Goal: Information Seeking & Learning: Learn about a topic

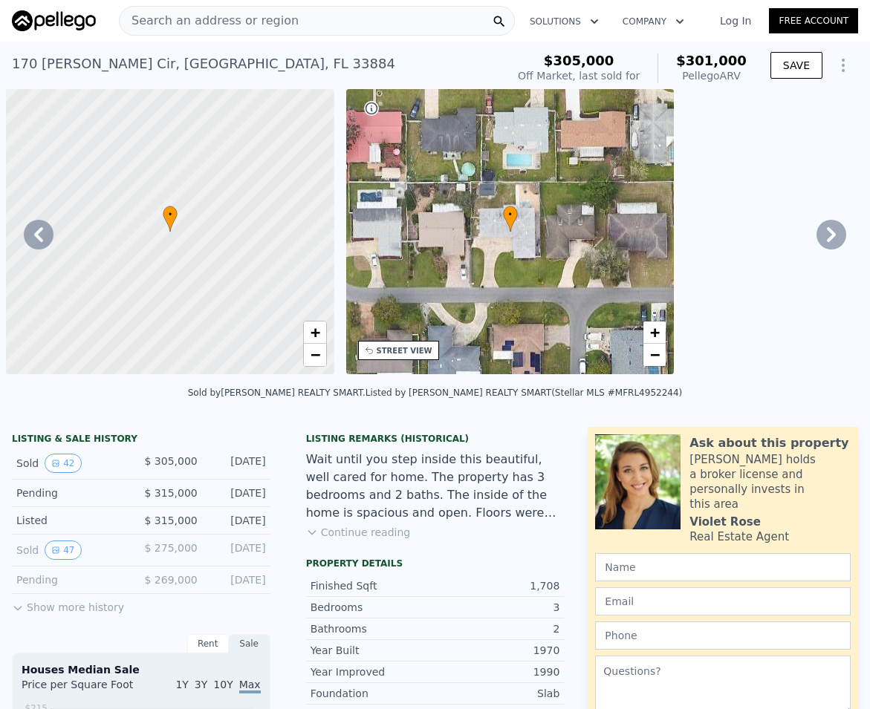
scroll to position [0, 1506]
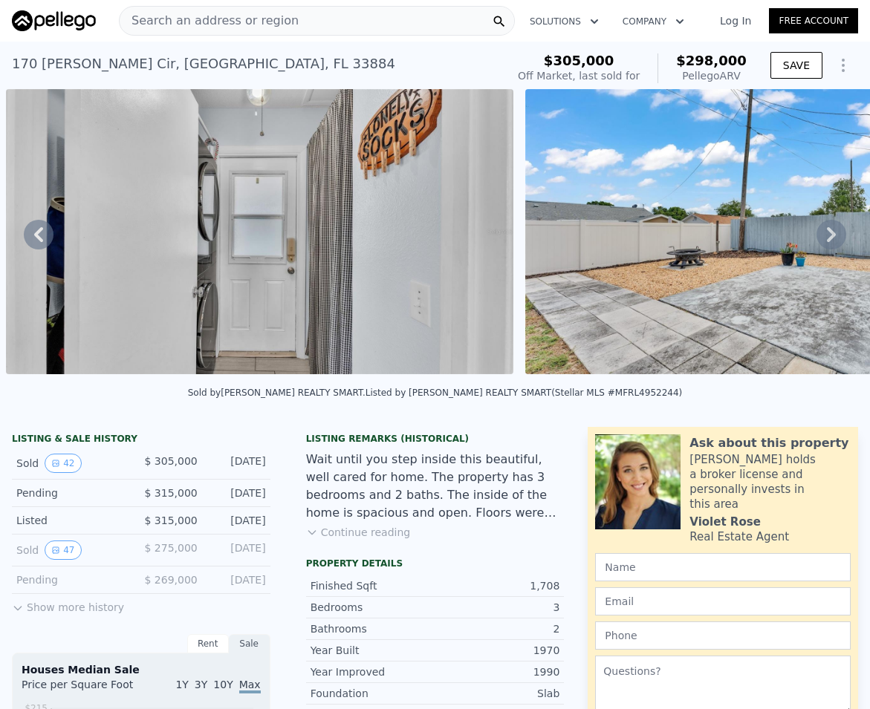
type input "$ 298,000"
type input "-$ 42,806"
click at [206, 28] on span "Search an address or region" at bounding box center [209, 21] width 179 height 18
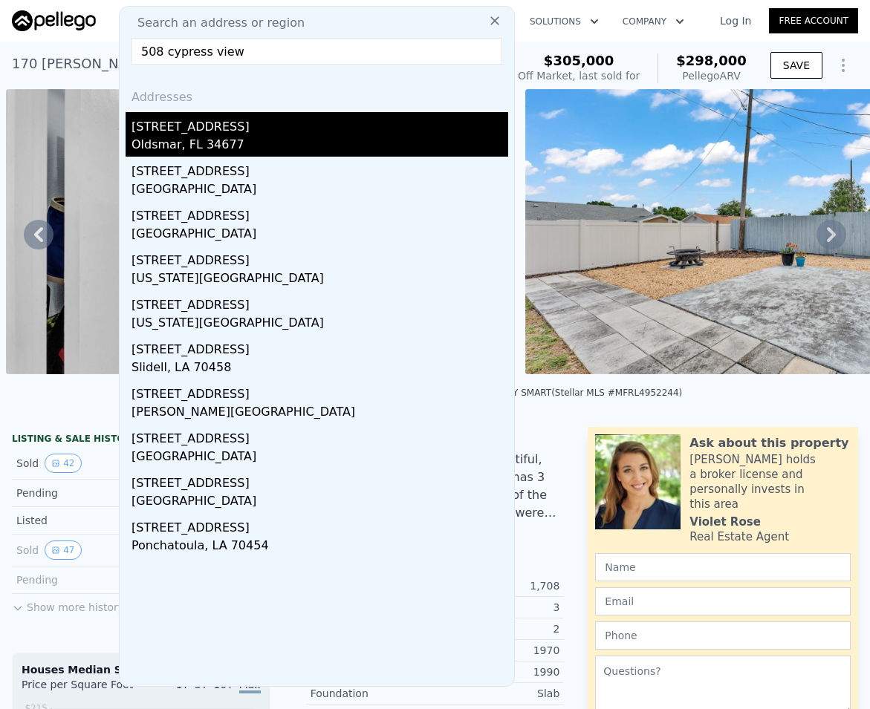
type input "508 cypress view"
click at [155, 140] on div "Oldsmar, FL 34677" at bounding box center [319, 146] width 377 height 21
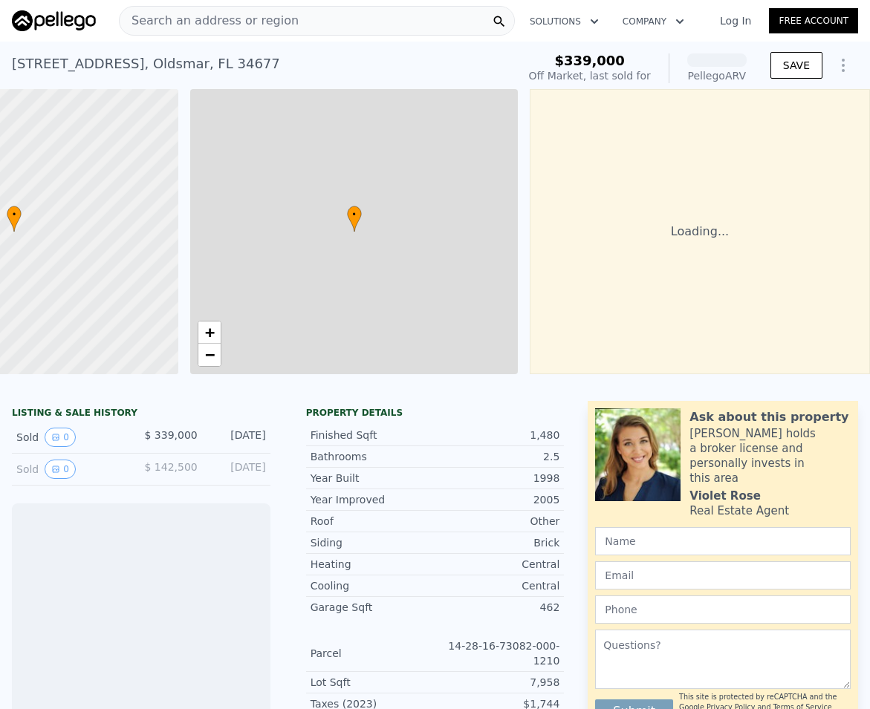
scroll to position [0, 167]
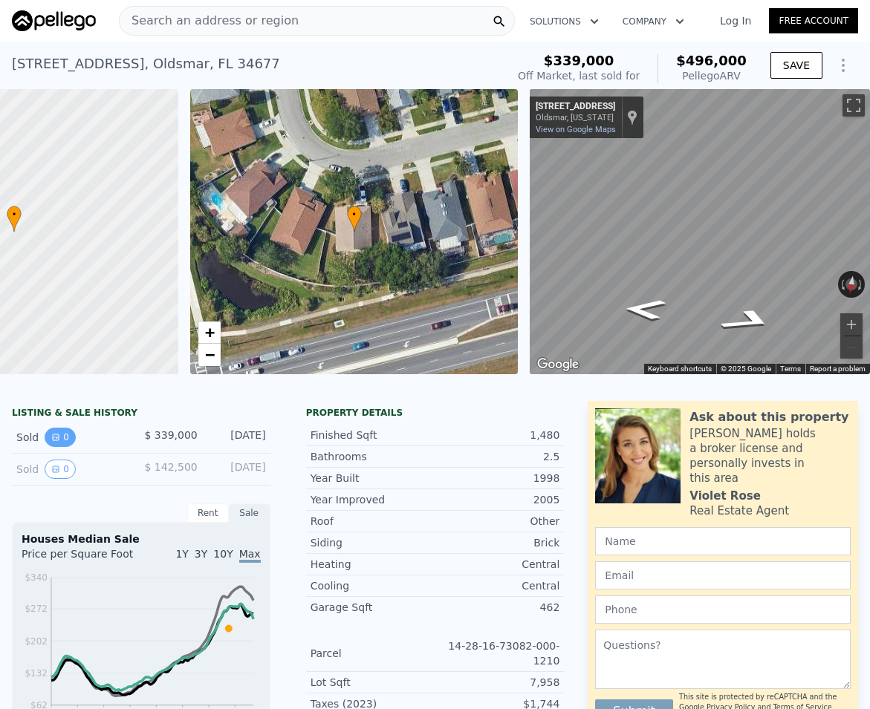
click at [62, 447] on button "0" at bounding box center [60, 437] width 31 height 19
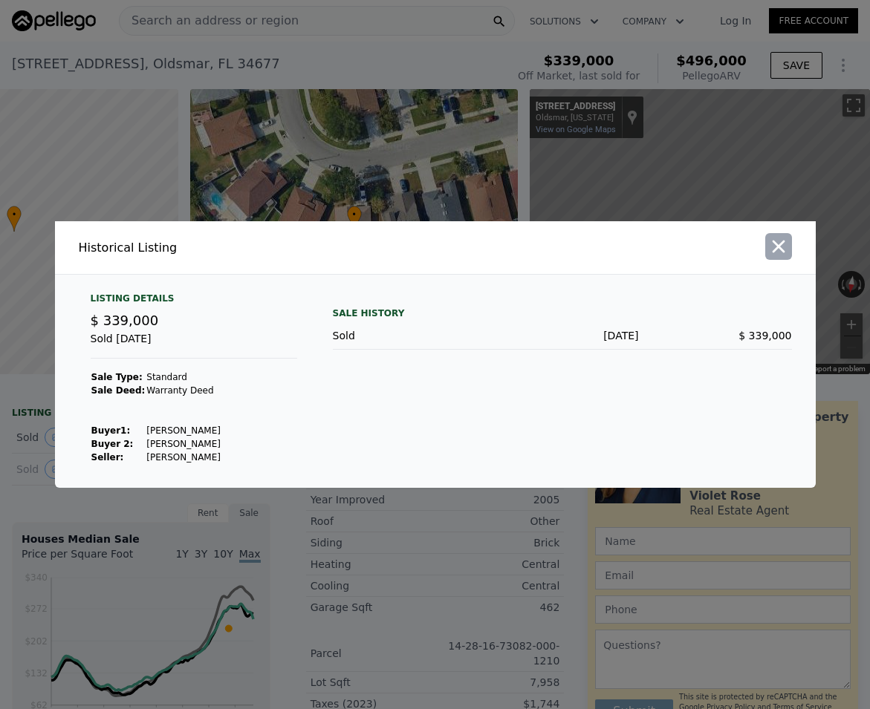
click at [779, 256] on icon "button" at bounding box center [778, 246] width 21 height 21
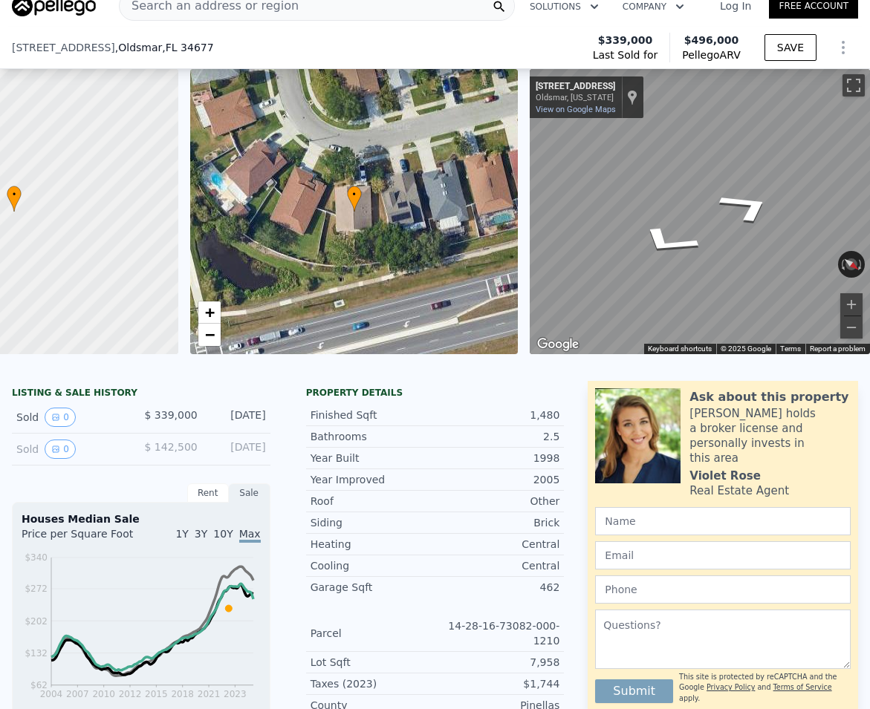
scroll to position [178, 0]
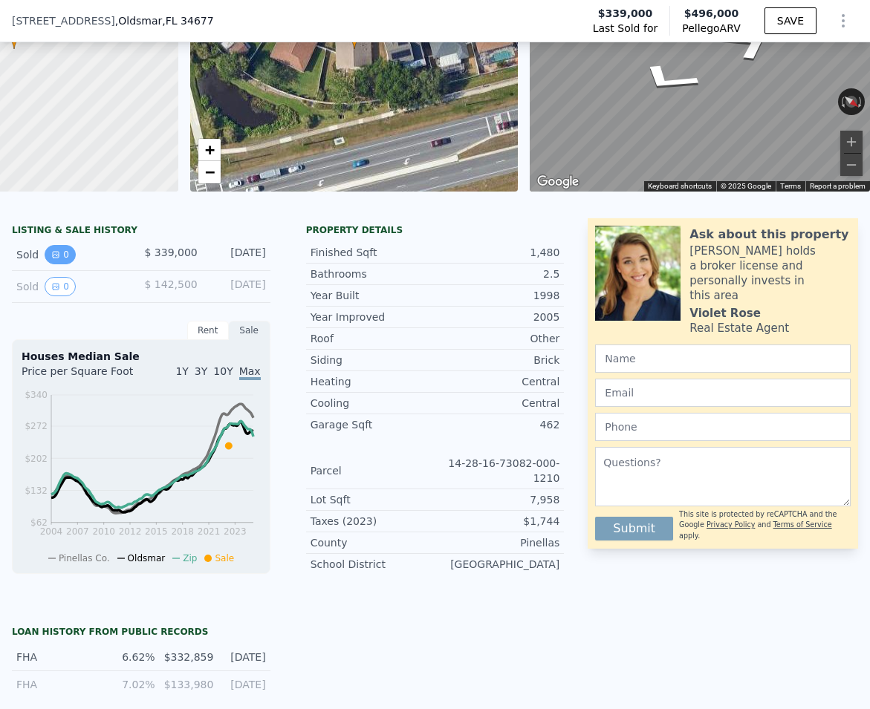
click at [62, 264] on button "0" at bounding box center [60, 254] width 31 height 19
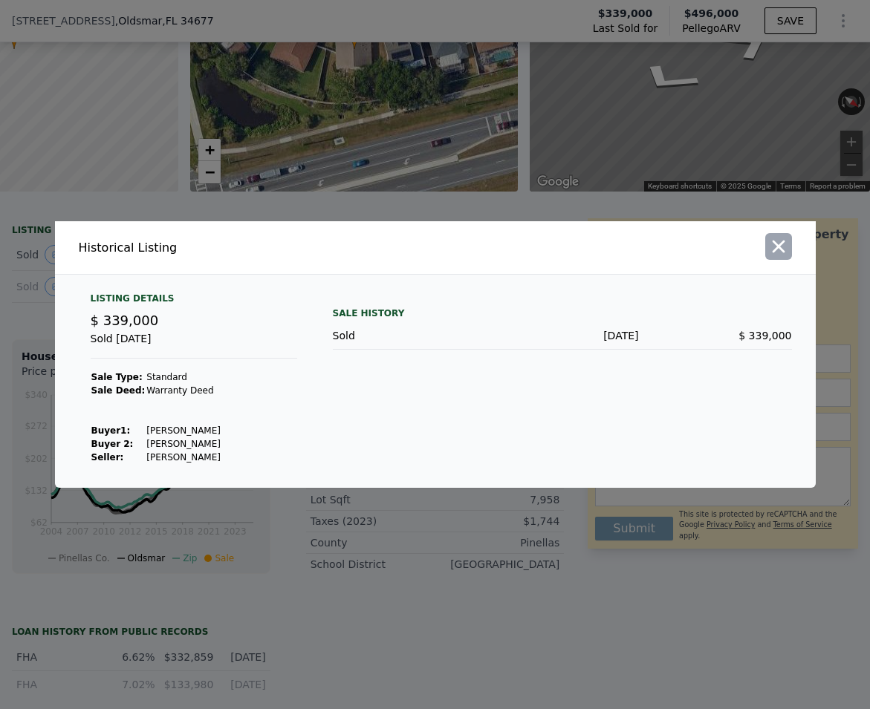
click at [769, 244] on icon "button" at bounding box center [778, 246] width 21 height 21
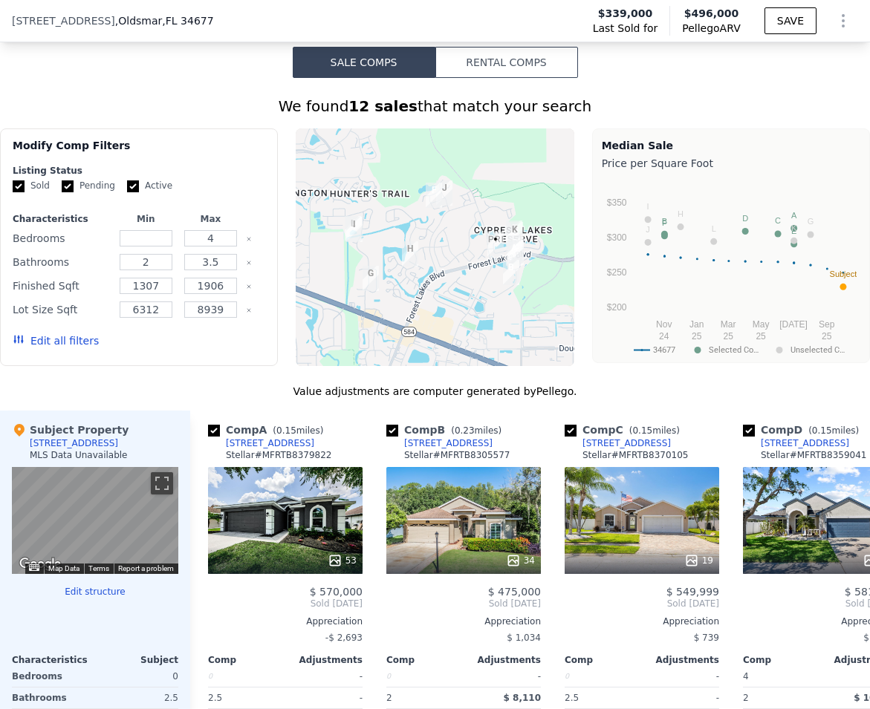
scroll to position [1598, 0]
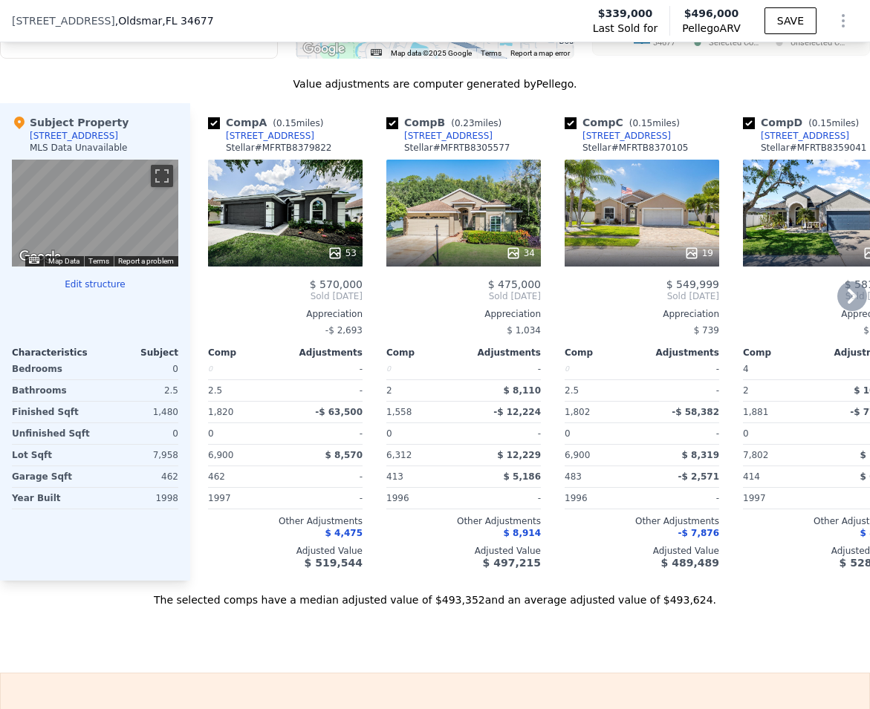
click at [844, 309] on icon at bounding box center [852, 296] width 30 height 30
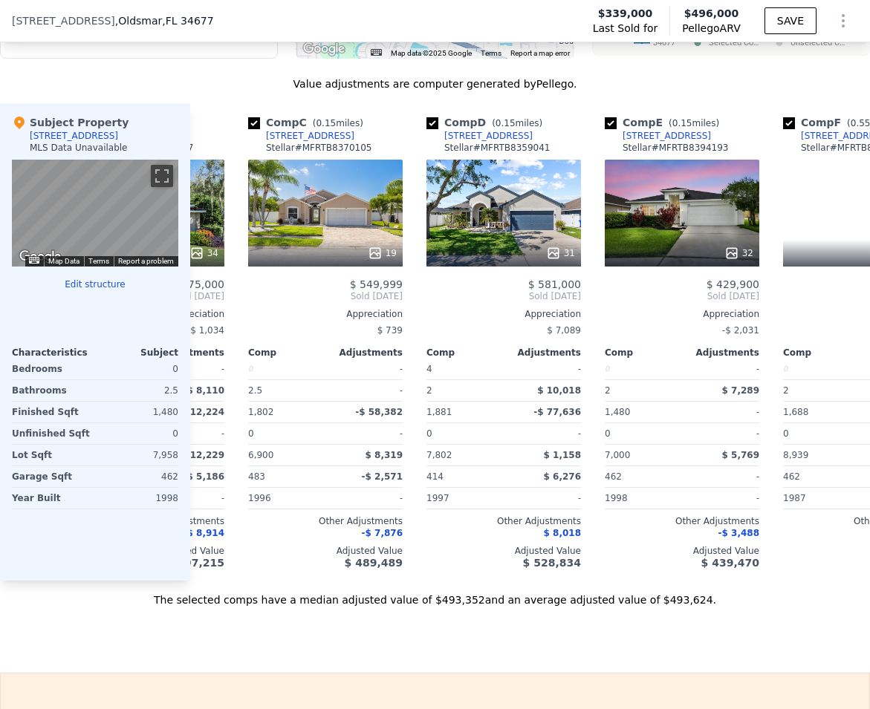
scroll to position [0, 357]
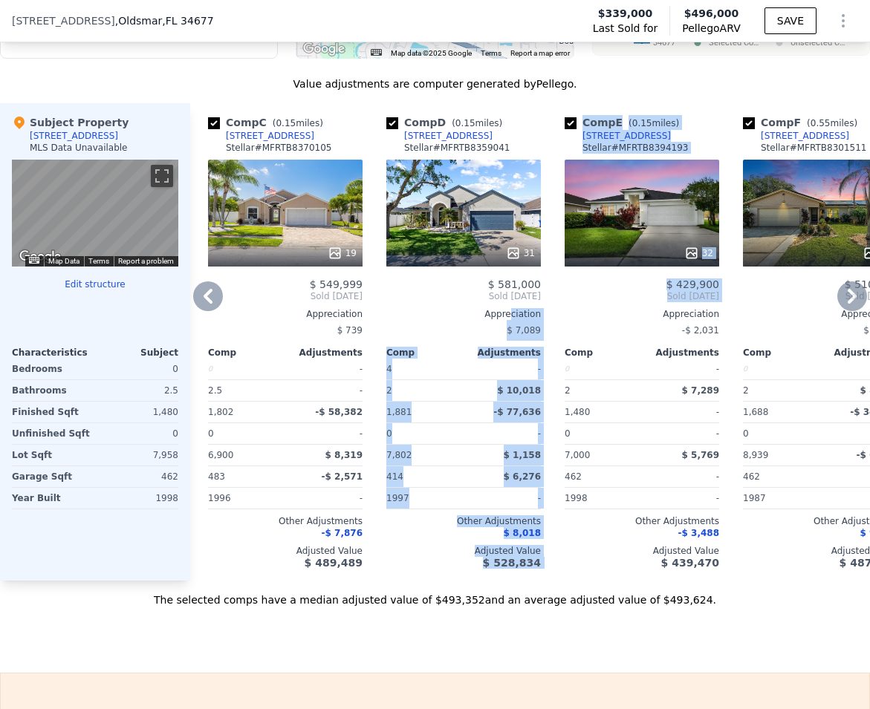
drag, startPoint x: 513, startPoint y: 319, endPoint x: 615, endPoint y: 313, distance: 101.9
click at [615, 313] on div "Comp A ( 0.15 miles) 382 Tavernier Cir Stellar # MFRTB8379822 53 $ 570,000 Sold…" at bounding box center [530, 342] width 680 height 478
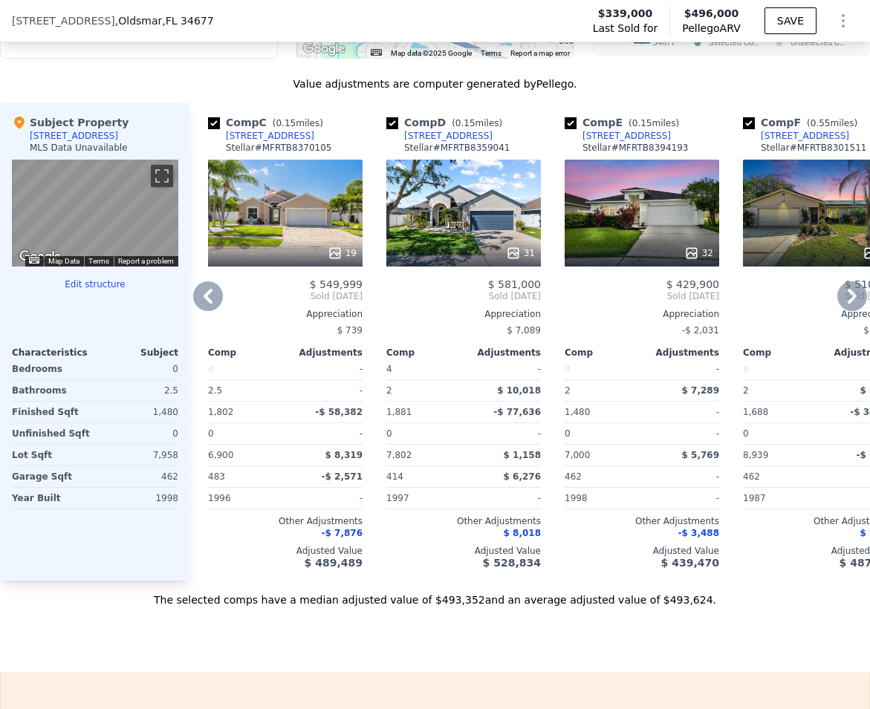
click at [840, 307] on icon at bounding box center [852, 296] width 30 height 30
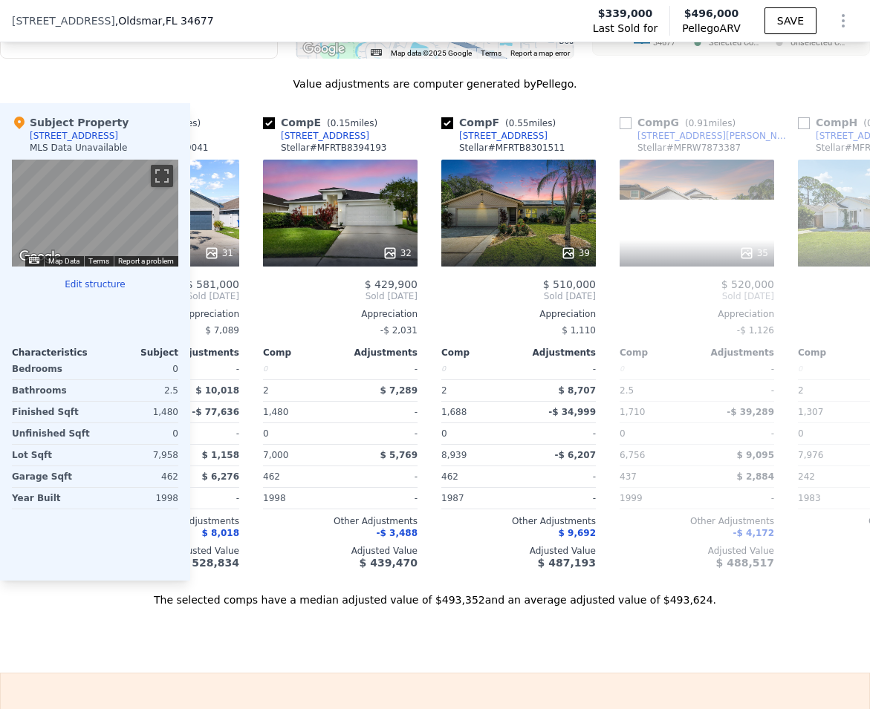
scroll to position [0, 713]
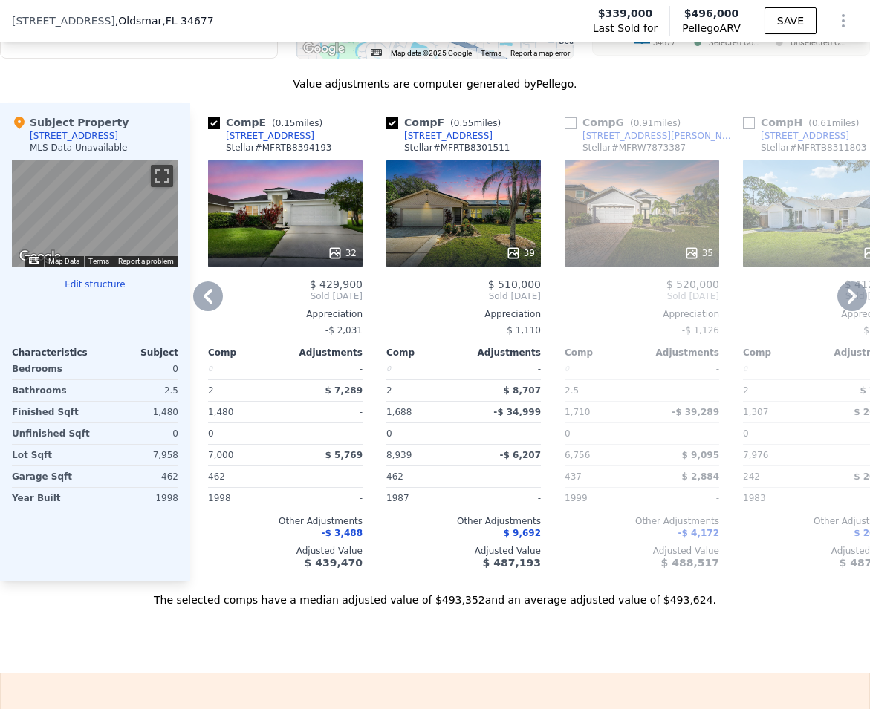
click at [843, 311] on icon at bounding box center [852, 296] width 30 height 30
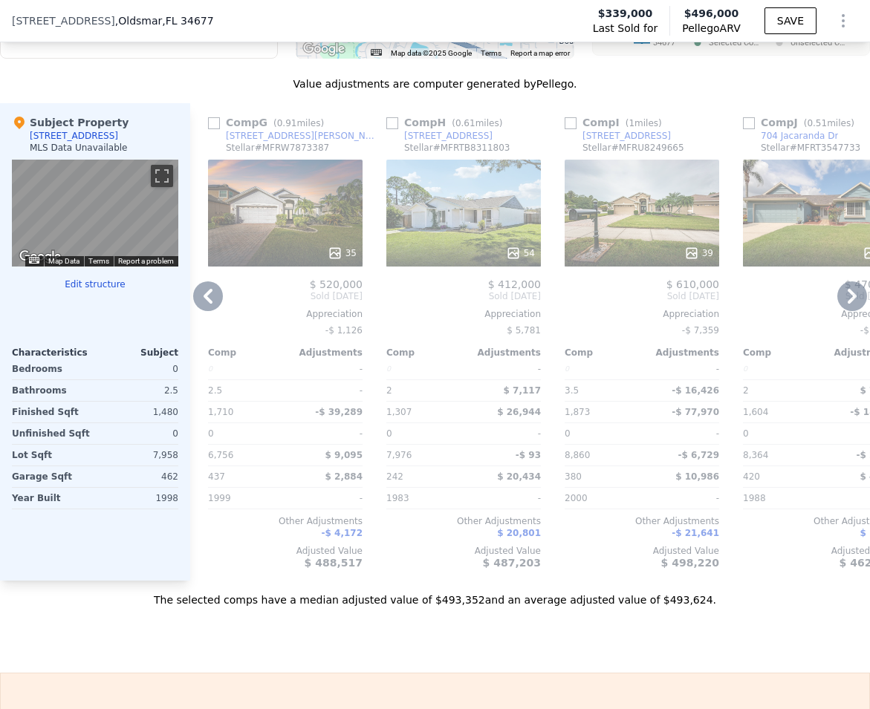
click at [837, 305] on icon at bounding box center [852, 296] width 30 height 30
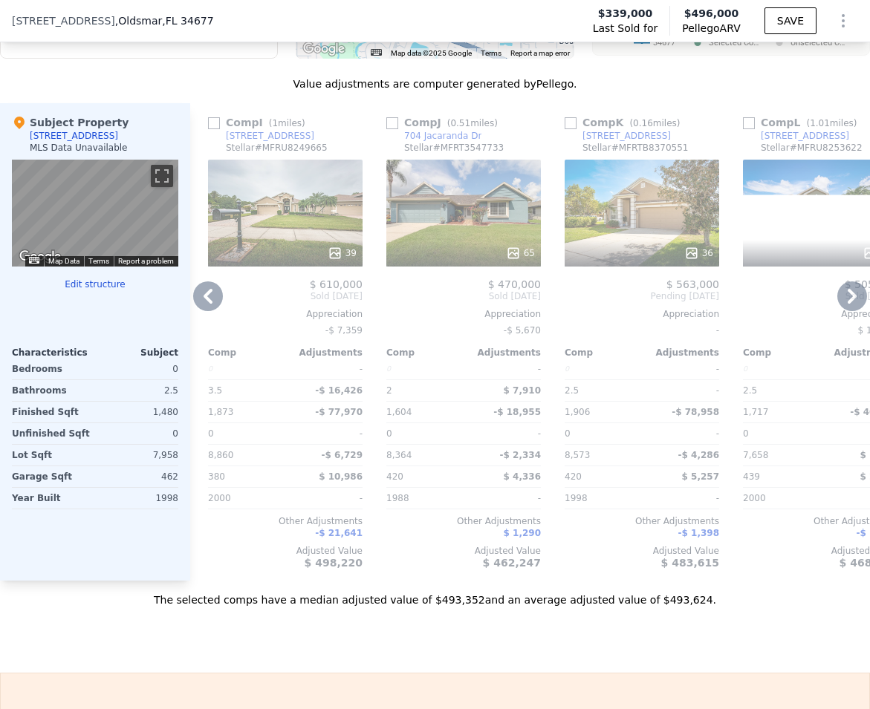
scroll to position [1507, 0]
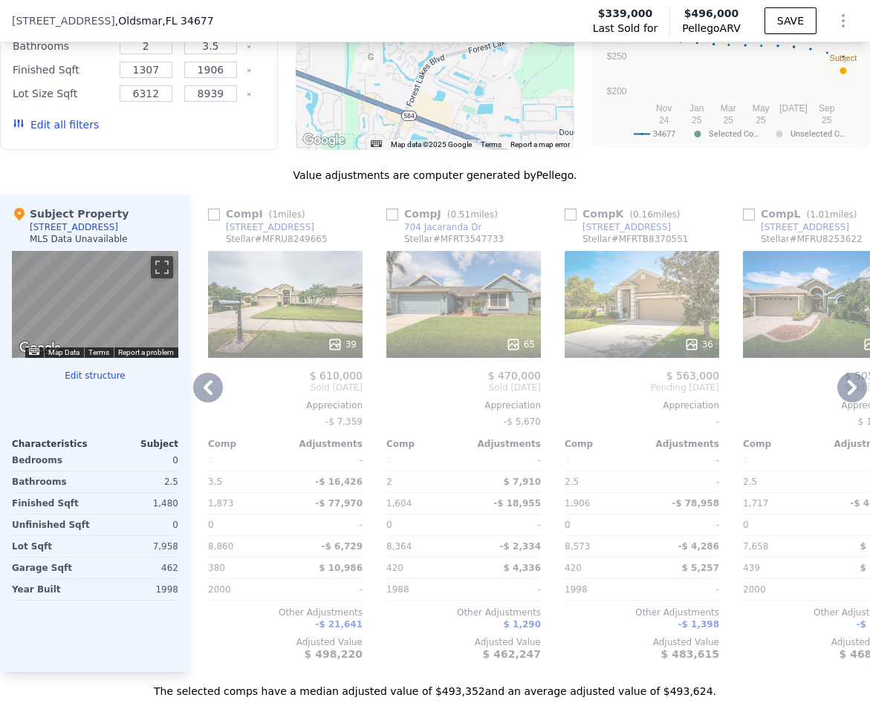
click at [639, 334] on div "36" at bounding box center [641, 304] width 154 height 107
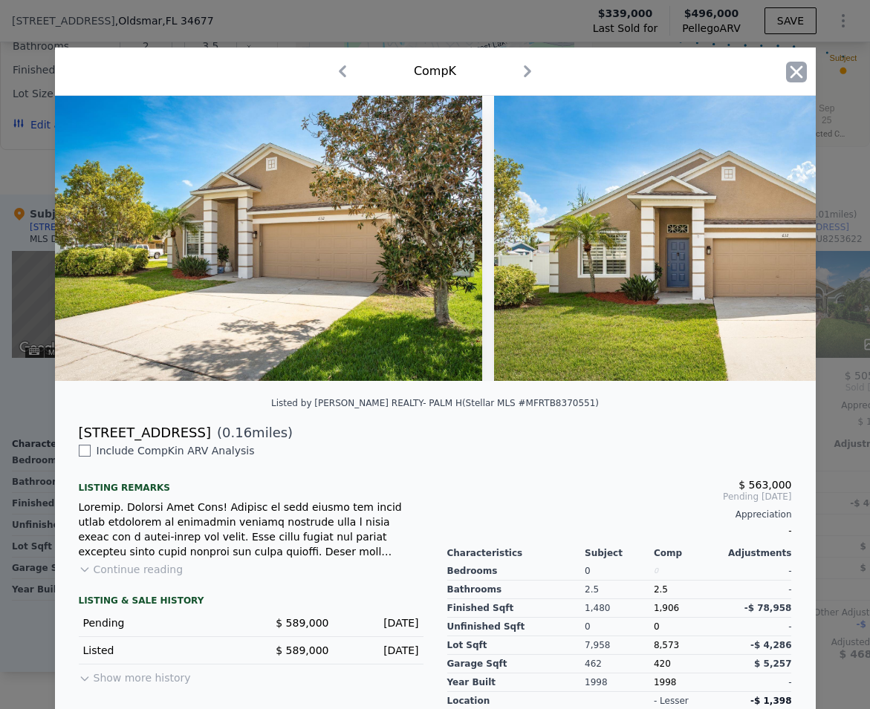
click at [787, 72] on icon "button" at bounding box center [796, 72] width 21 height 21
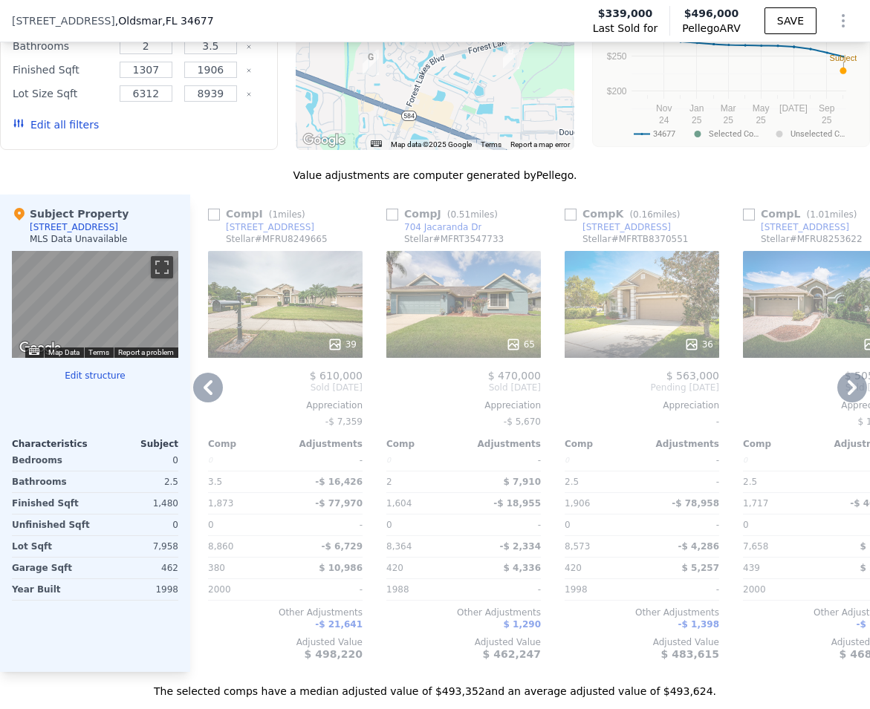
click at [844, 403] on icon at bounding box center [852, 388] width 30 height 30
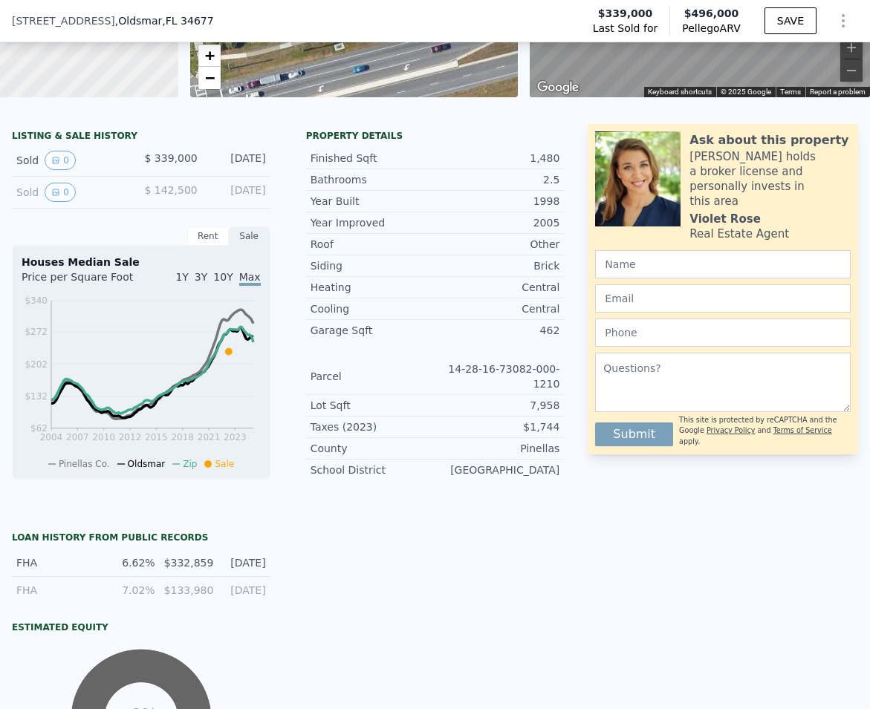
scroll to position [989, 0]
